Goal: Transaction & Acquisition: Download file/media

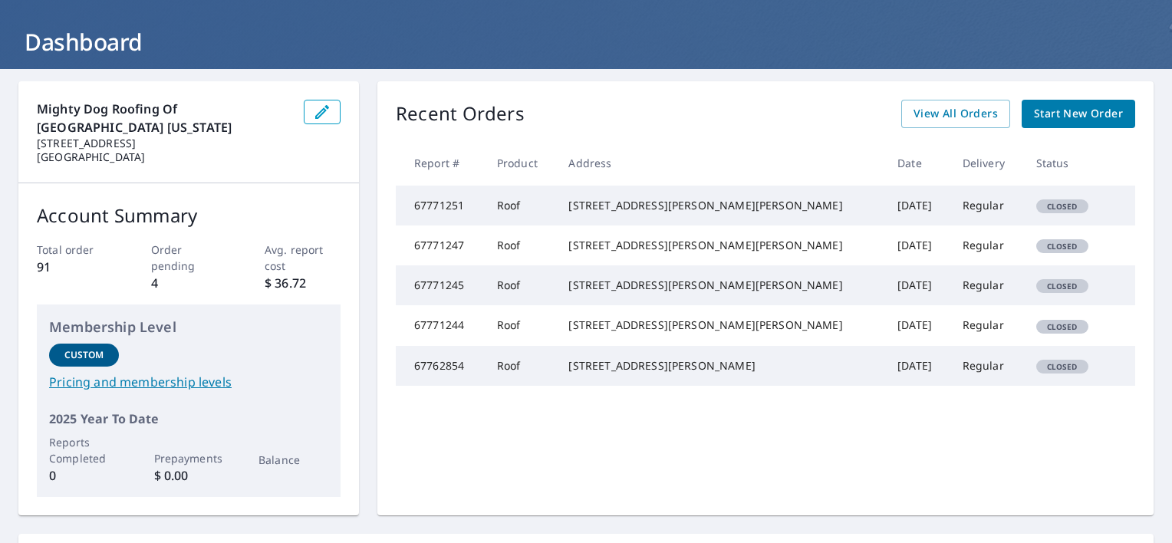
scroll to position [74, 0]
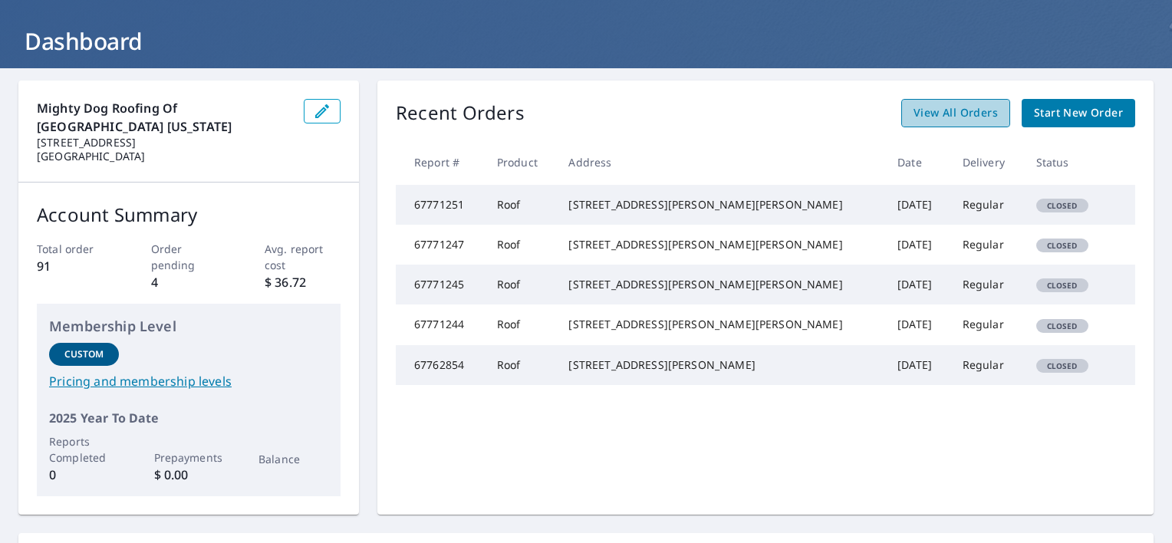
click at [955, 109] on span "View All Orders" at bounding box center [956, 113] width 84 height 19
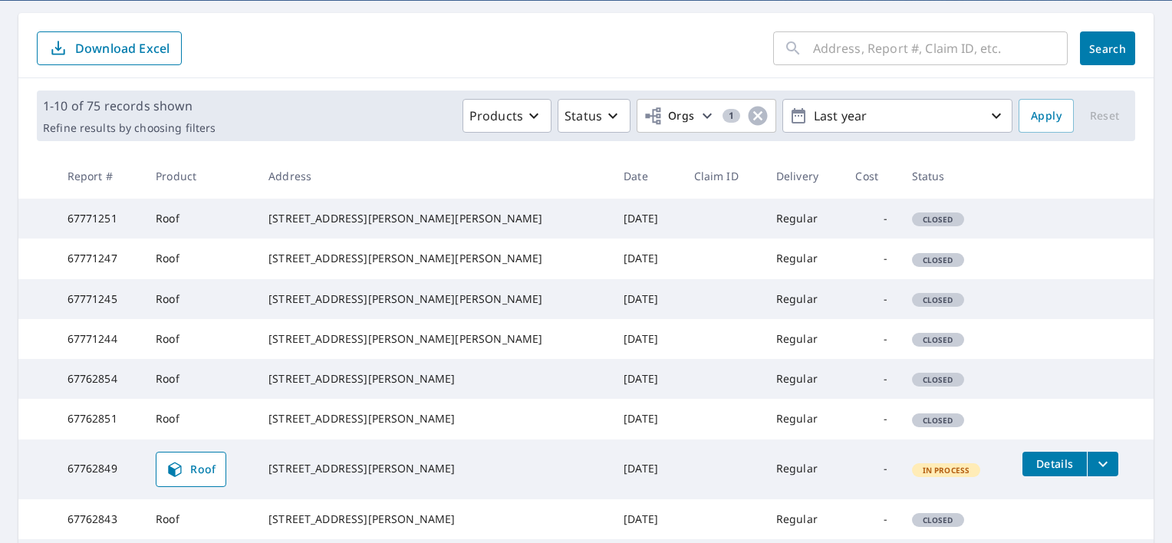
scroll to position [466, 0]
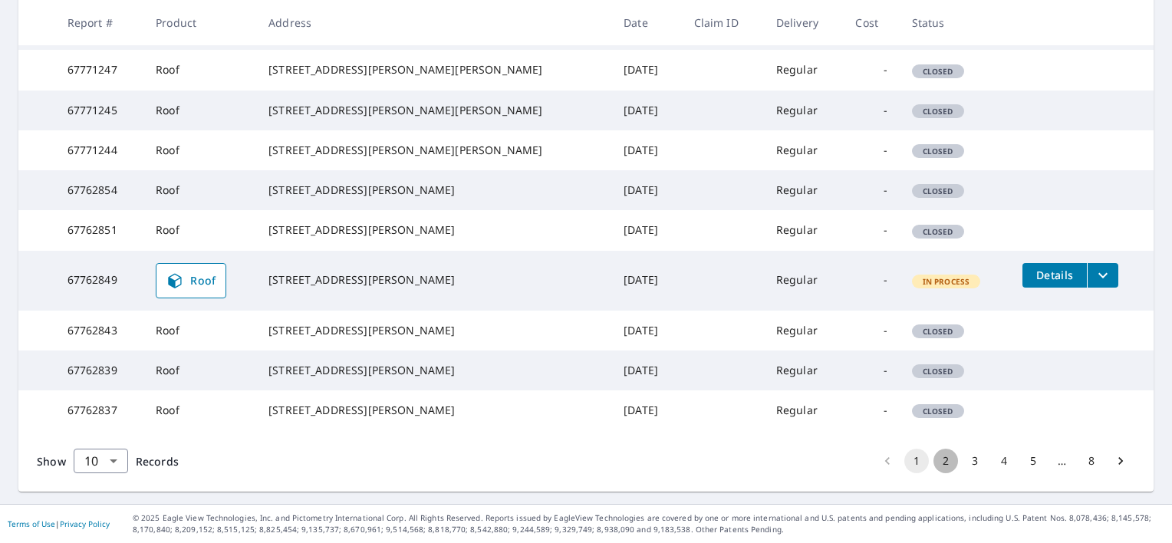
click at [936, 470] on button "2" at bounding box center [946, 461] width 25 height 25
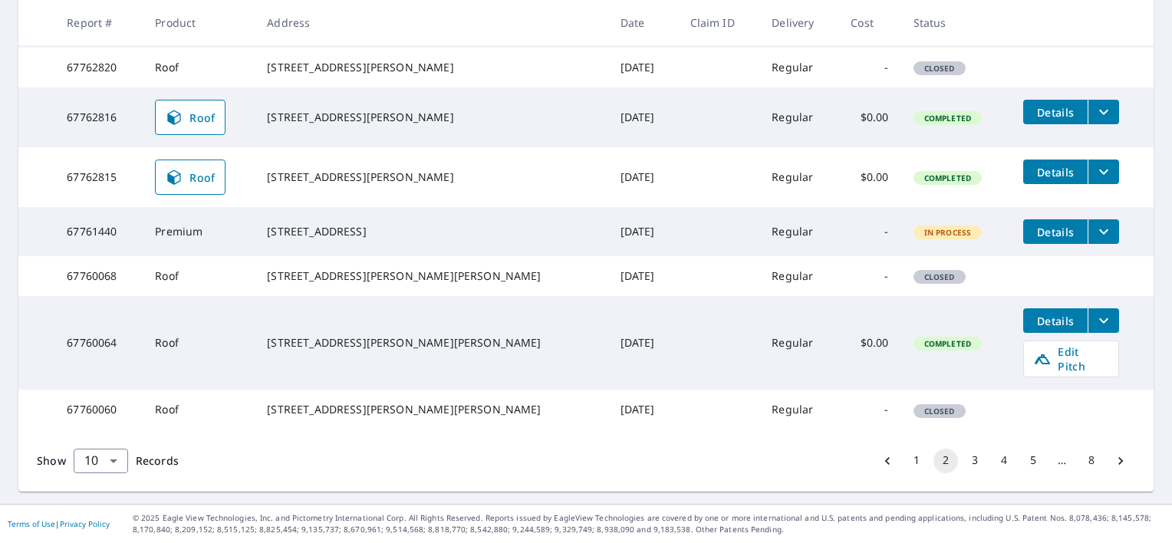
scroll to position [456, 0]
click at [1023, 333] on button "Details" at bounding box center [1055, 320] width 64 height 25
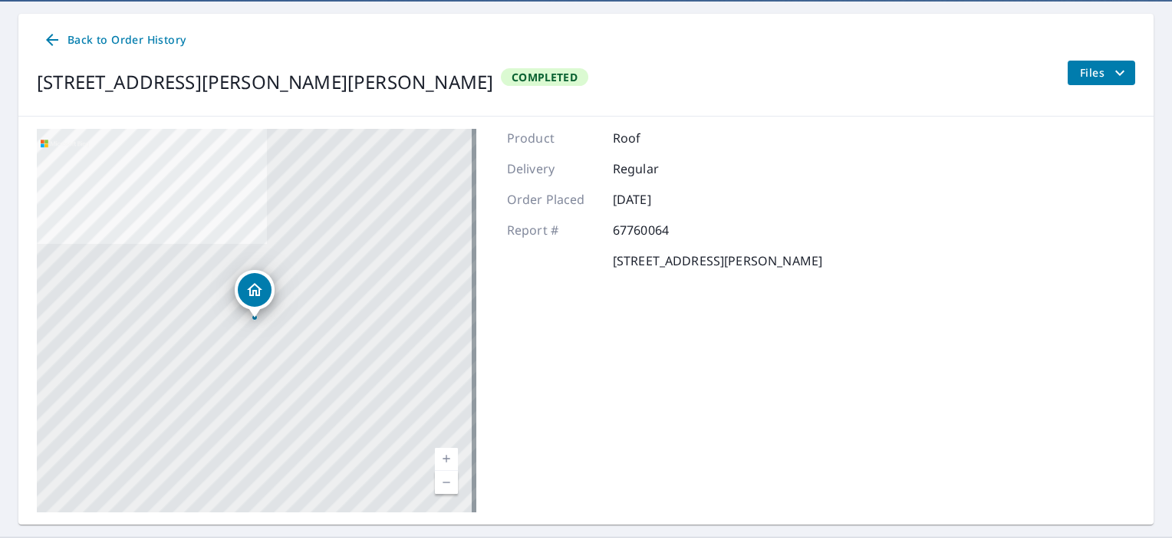
scroll to position [172, 0]
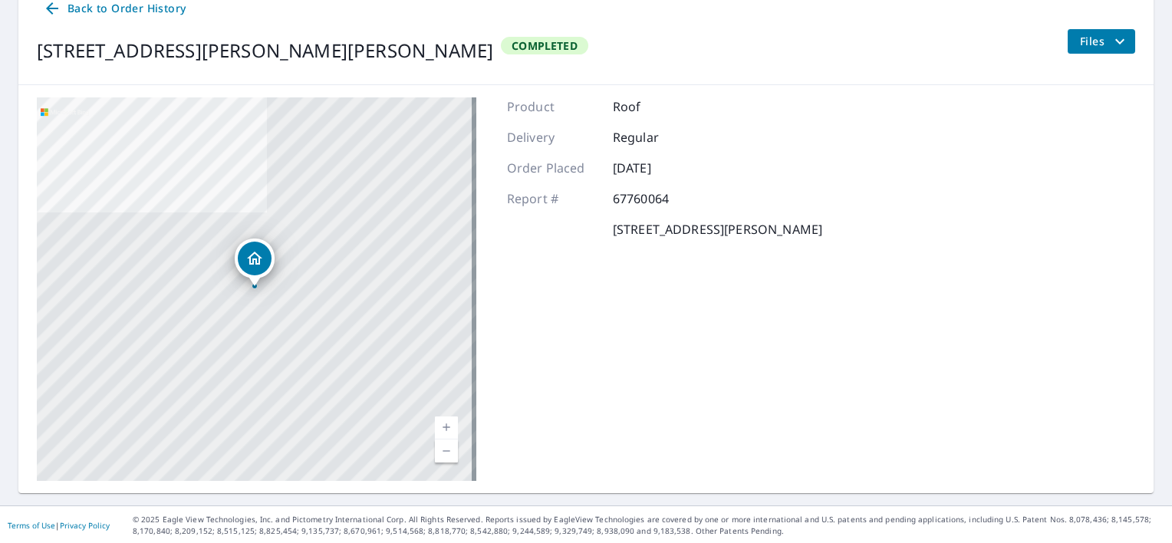
click at [1089, 33] on span "Files" at bounding box center [1104, 41] width 49 height 18
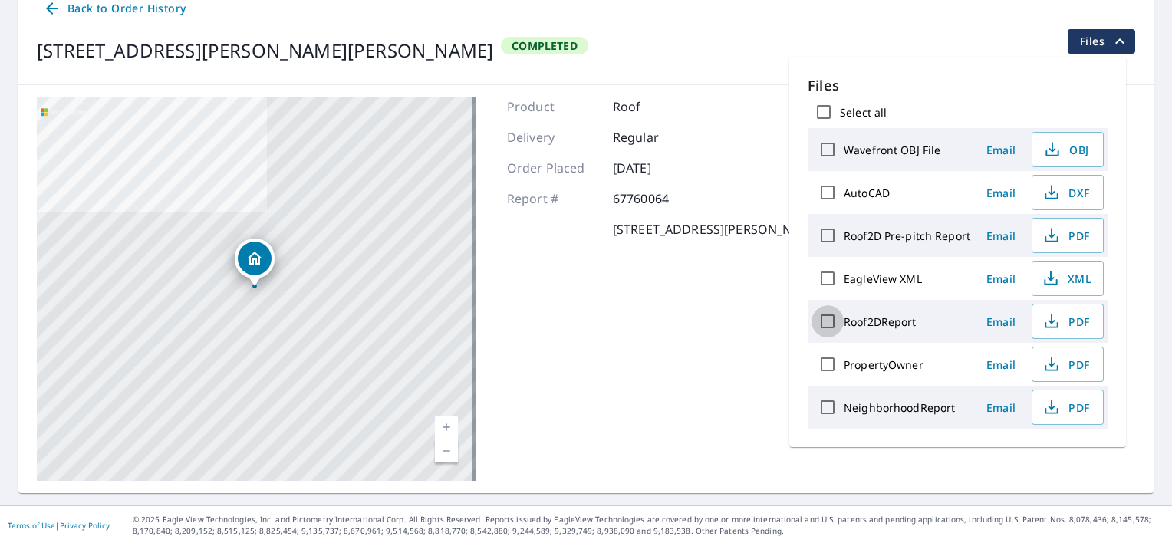
click at [830, 322] on input "Roof2DReport" at bounding box center [828, 321] width 32 height 32
checkbox input "true"
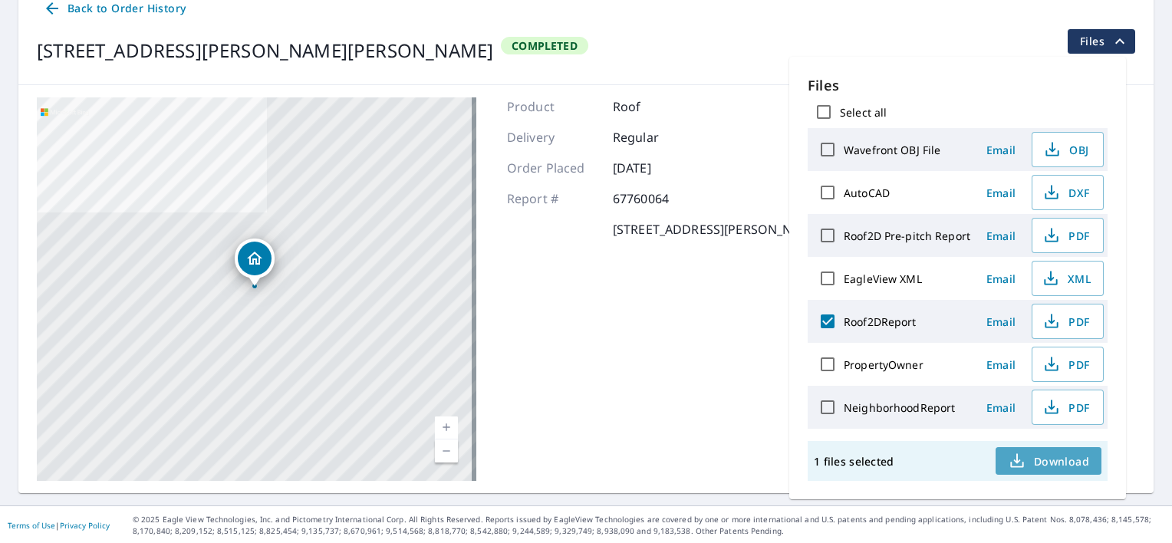
click at [1093, 466] on button "Download" at bounding box center [1049, 461] width 106 height 28
